Goal: Information Seeking & Learning: Learn about a topic

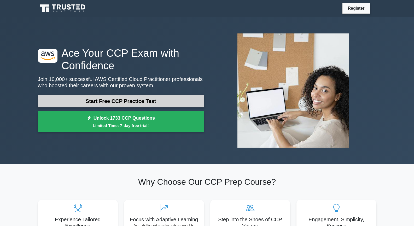
click at [151, 106] on link "Start Free CCP Practice Test" at bounding box center [121, 101] width 166 height 13
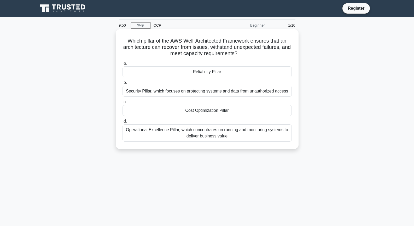
click at [197, 132] on div "Operational Excellence Pillar, which concentrates on running and monitoring sys…" at bounding box center [207, 132] width 169 height 17
click at [123, 123] on input "d. Operational Excellence Pillar, which concentrates on running and monitoring …" at bounding box center [123, 121] width 0 height 3
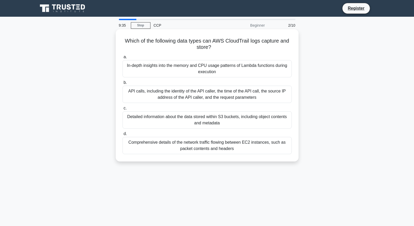
click at [181, 94] on div "API calls, including the identity of the API caller, the time of the API call, …" at bounding box center [207, 94] width 169 height 17
click at [123, 84] on input "b. API calls, including the identity of the API caller, the time of the API cal…" at bounding box center [123, 82] width 0 height 3
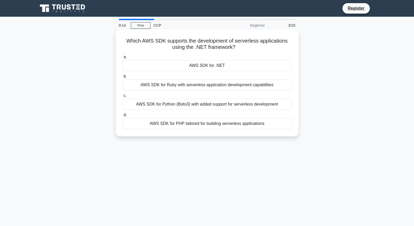
click at [193, 68] on div "AWS SDK for .NET" at bounding box center [207, 65] width 169 height 11
click at [123, 59] on input "a. AWS SDK for .NET" at bounding box center [123, 56] width 0 height 3
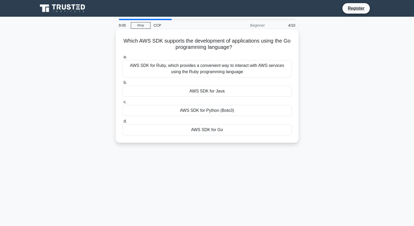
click at [190, 131] on div "AWS SDK for Go" at bounding box center [207, 129] width 169 height 11
click at [123, 123] on input "d. AWS SDK for Go" at bounding box center [123, 121] width 0 height 3
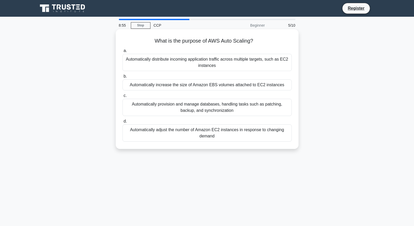
click at [181, 130] on div "Automatically adjust the number of Amazon EC2 instances in response to changing…" at bounding box center [207, 132] width 169 height 17
click at [123, 123] on input "d. Automatically adjust the number of Amazon EC2 instances in response to chang…" at bounding box center [123, 121] width 0 height 3
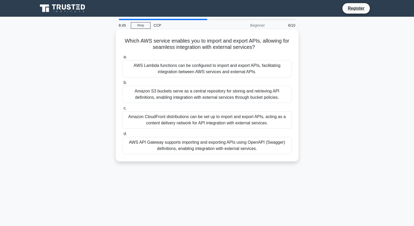
click at [170, 140] on div "AWS API Gateway supports importing and exporting APIs using OpenAPI (Swagger) d…" at bounding box center [207, 145] width 169 height 17
click at [123, 136] on input "d. AWS API Gateway supports importing and exporting APIs using OpenAPI (Swagger…" at bounding box center [123, 133] width 0 height 3
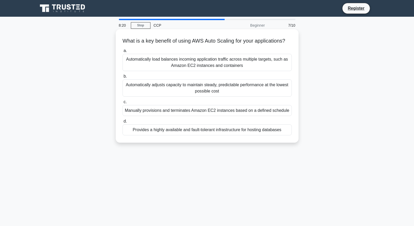
click at [186, 96] on div "Automatically adjusts capacity to maintain steady, predictable performance at t…" at bounding box center [207, 87] width 169 height 17
click at [123, 78] on input "b. Automatically adjusts capacity to maintain steady, predictable performance a…" at bounding box center [123, 76] width 0 height 3
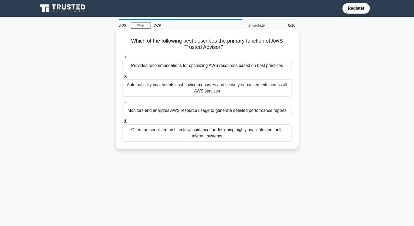
click at [212, 69] on div "Provides recommendations for optimizing AWS resources based on best practices" at bounding box center [207, 65] width 169 height 11
click at [123, 59] on input "a. Provides recommendations for optimizing AWS resources based on best practices" at bounding box center [123, 56] width 0 height 3
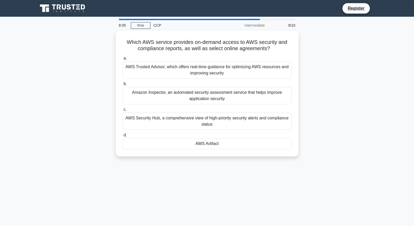
drag, startPoint x: 77, startPoint y: 89, endPoint x: 79, endPoint y: 85, distance: 3.5
click at [78, 86] on div "Which AWS service provides on-demand access to AWS security and compliance repo…" at bounding box center [207, 97] width 345 height 132
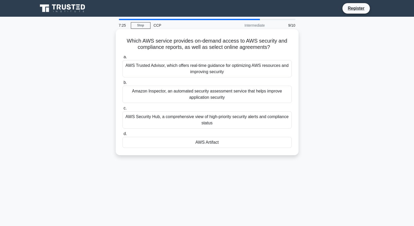
click at [181, 67] on div "AWS Trusted Advisor, which offers real-time guidance for optimizing AWS resourc…" at bounding box center [207, 68] width 169 height 17
click at [123, 59] on input "a. AWS Trusted Advisor, which offers real-time guidance for optimizing AWS reso…" at bounding box center [123, 56] width 0 height 3
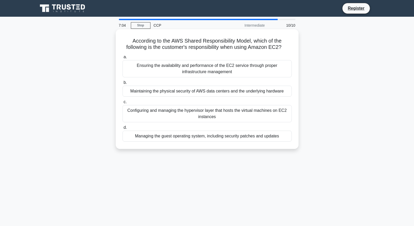
click at [231, 140] on div "Managing the guest operating system, including security patches and updates" at bounding box center [207, 136] width 169 height 11
click at [123, 129] on input "d. Managing the guest operating system, including security patches and updates" at bounding box center [123, 127] width 0 height 3
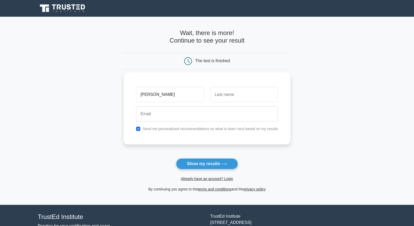
type input "[PERSON_NAME]"
type input "Kim"
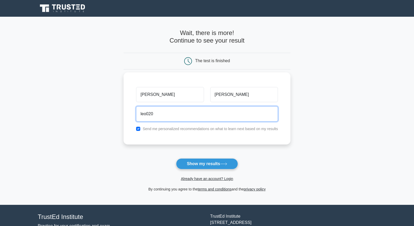
type input "leo020"
click at [178, 127] on label "Send me personalized recommendations on what to learn next based on my results" at bounding box center [210, 129] width 135 height 4
click at [178, 128] on label "Send me personalized recommendations on what to learn next based on my results" at bounding box center [210, 129] width 135 height 4
click at [138, 127] on input "checkbox" at bounding box center [138, 129] width 4 height 4
checkbox input "false"
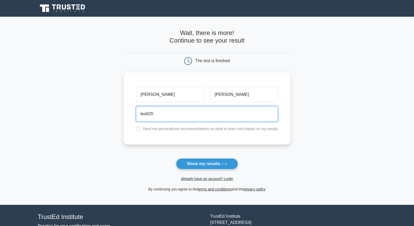
click at [168, 113] on input "leo020" at bounding box center [207, 113] width 142 height 15
type input "kimdobinn@gmail.com"
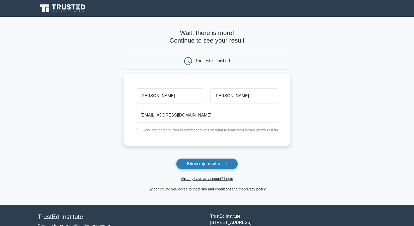
click at [186, 162] on button "Show my results" at bounding box center [207, 163] width 62 height 11
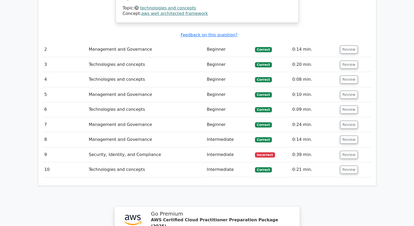
scroll to position [598, 0]
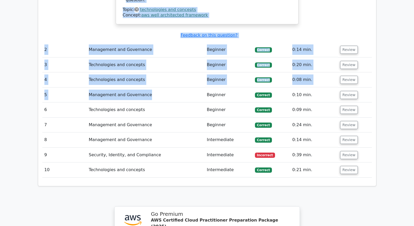
drag, startPoint x: 156, startPoint y: 52, endPoint x: 156, endPoint y: 63, distance: 11.8
click at [156, 88] on td "Management and Governance" at bounding box center [146, 95] width 118 height 15
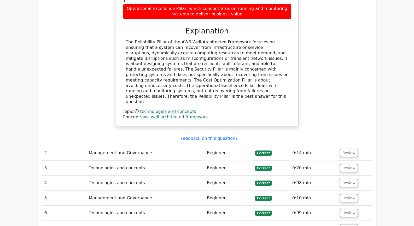
scroll to position [567, 0]
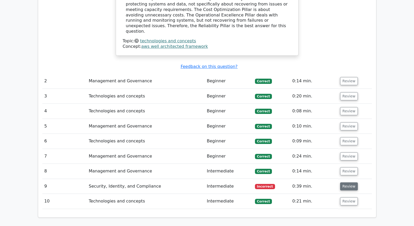
click at [348, 182] on button "Review" at bounding box center [349, 186] width 18 height 8
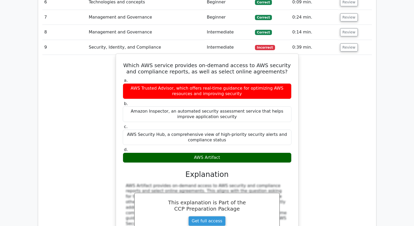
scroll to position [706, 0]
